Goal: Task Accomplishment & Management: Manage account settings

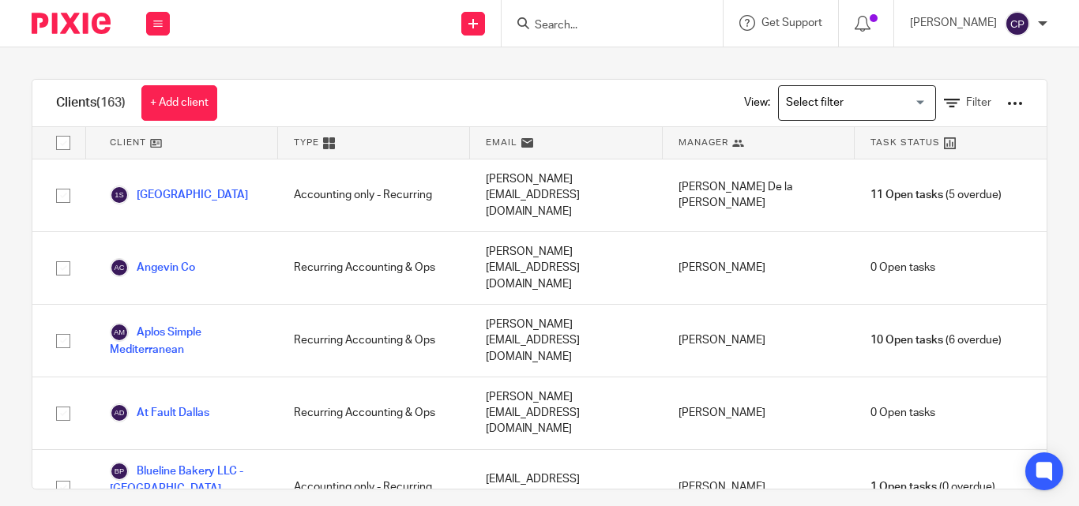
click at [620, 30] on input "Search" at bounding box center [604, 26] width 142 height 14
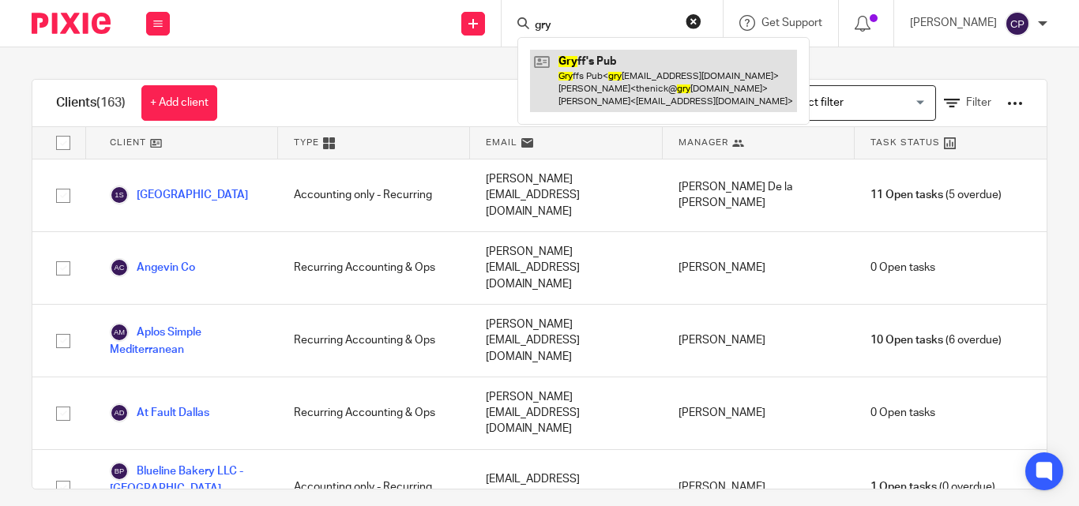
type input "gry"
click at [620, 66] on link at bounding box center [663, 81] width 267 height 62
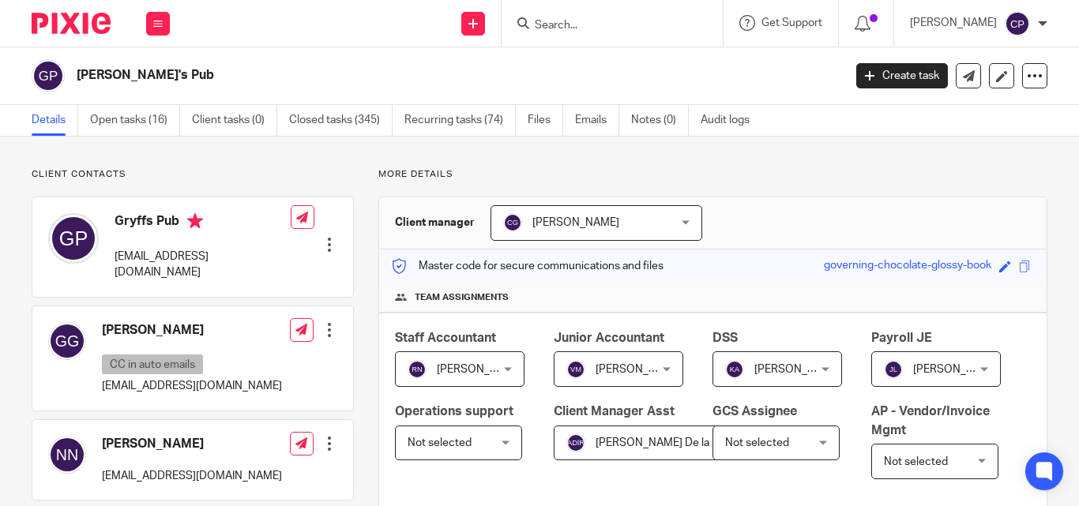
click at [770, 438] on span "[PERSON_NAME] De la [PERSON_NAME]" at bounding box center [697, 443] width 203 height 11
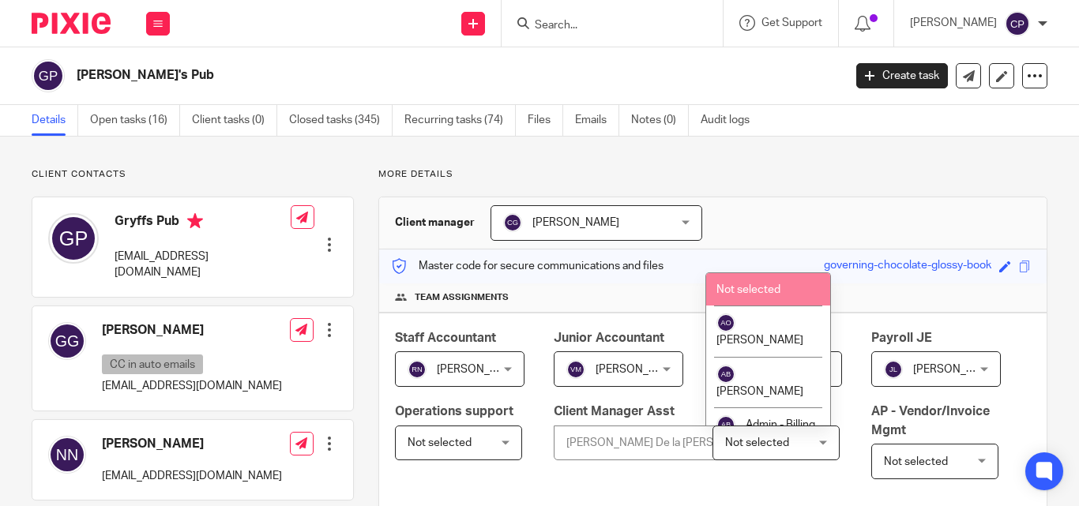
click at [739, 289] on span "Not selected" at bounding box center [748, 289] width 64 height 11
